Goal: Information Seeking & Learning: Learn about a topic

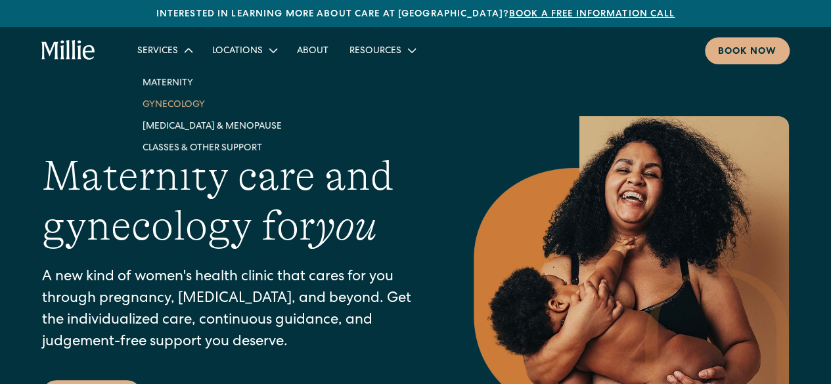
click at [187, 97] on link "Gynecology" at bounding box center [212, 104] width 160 height 22
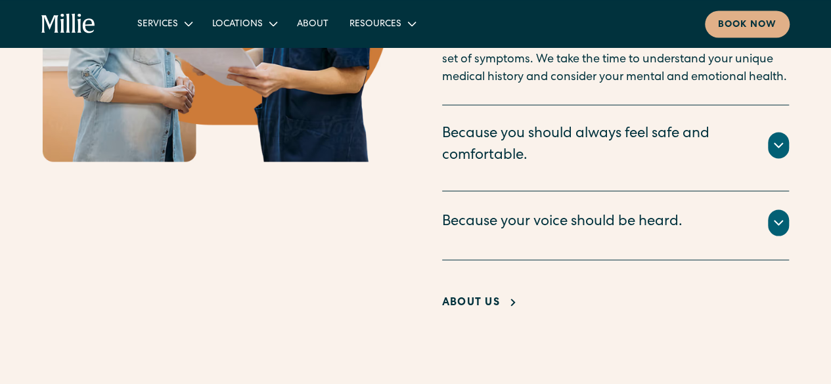
scroll to position [1227, 0]
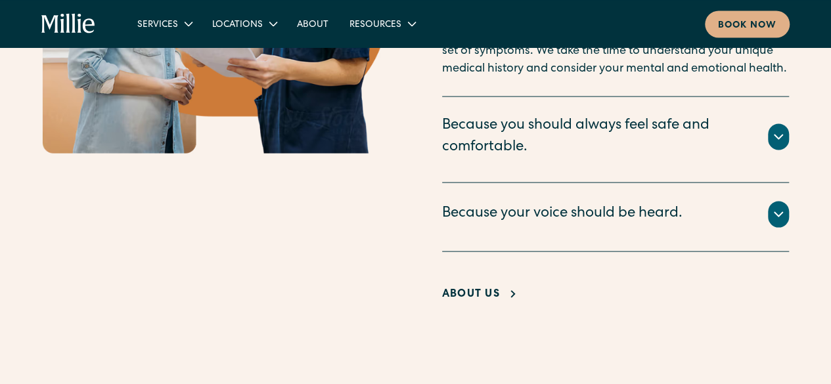
click at [785, 124] on div at bounding box center [778, 137] width 21 height 26
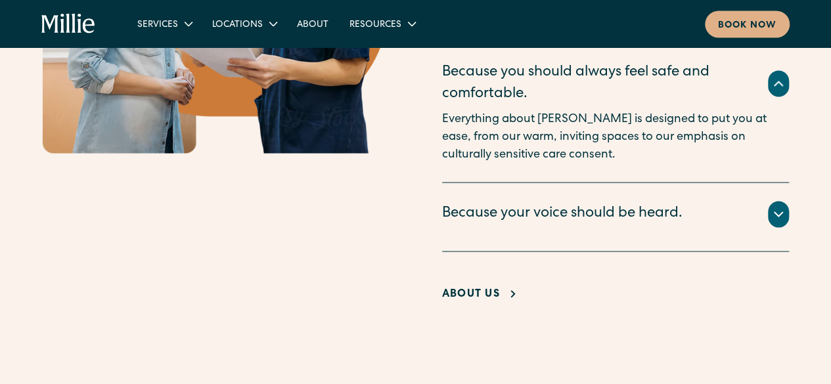
click at [780, 206] on icon at bounding box center [779, 214] width 16 height 16
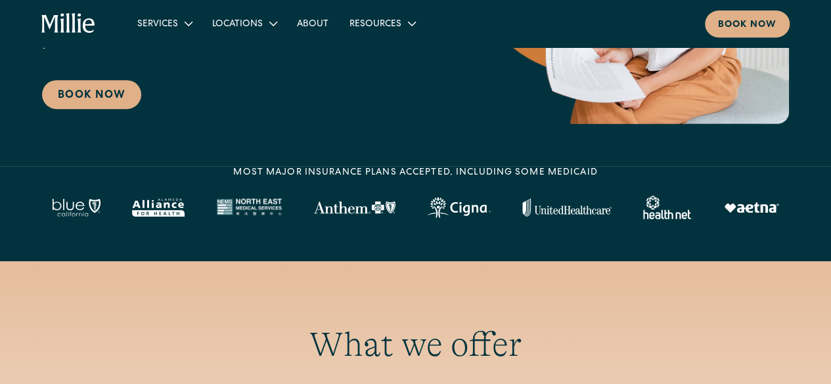
scroll to position [204, 0]
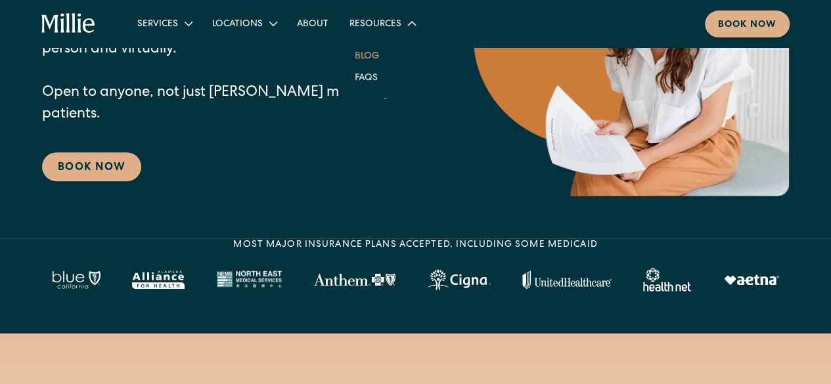
click at [369, 58] on link "Blog" at bounding box center [366, 56] width 45 height 22
